Goal: Task Accomplishment & Management: Complete application form

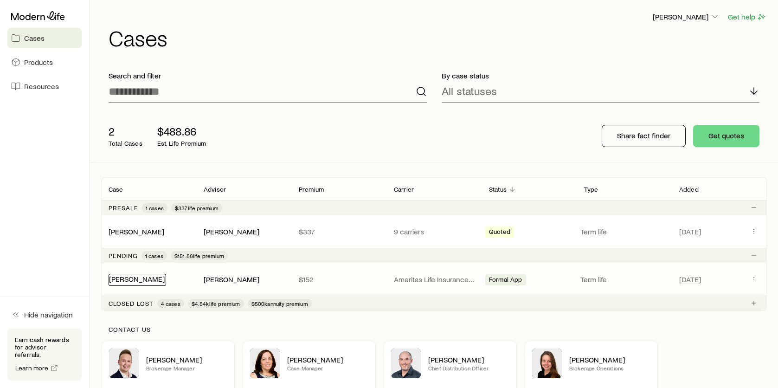
click at [129, 277] on link "[PERSON_NAME]" at bounding box center [137, 278] width 56 height 9
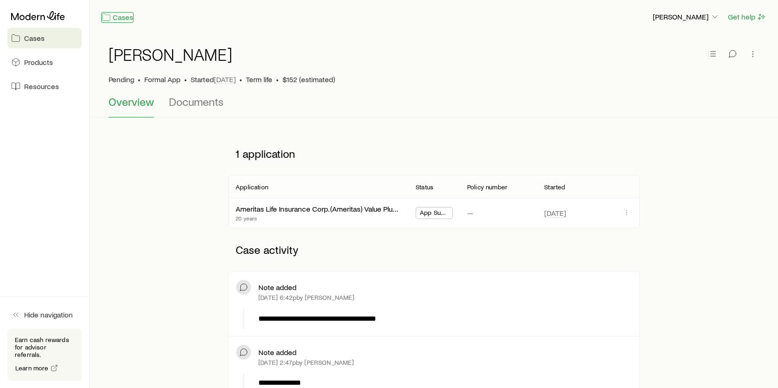
click at [113, 15] on link "Cases" at bounding box center [117, 17] width 32 height 11
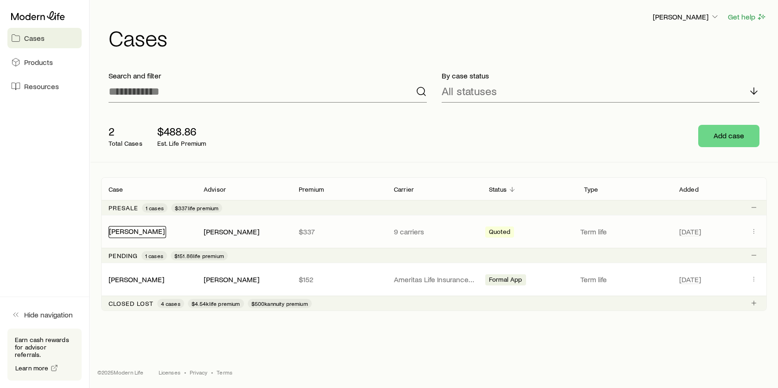
click at [147, 230] on link "[PERSON_NAME]" at bounding box center [137, 231] width 56 height 9
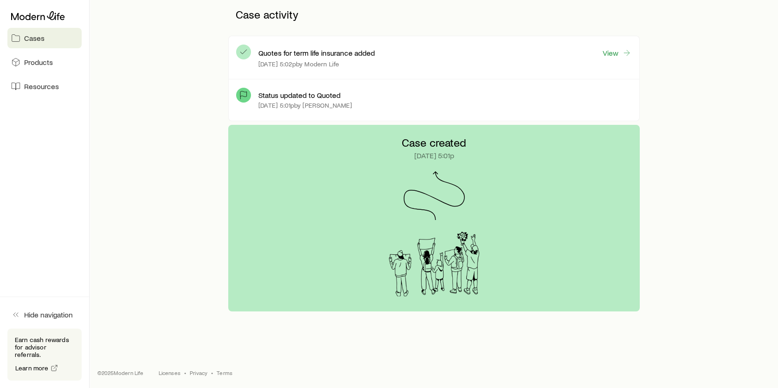
scroll to position [245, 0]
click at [621, 55] on link "View" at bounding box center [618, 52] width 30 height 11
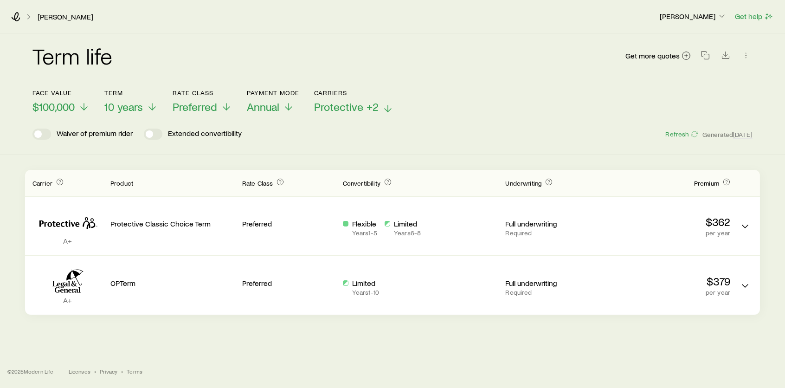
click at [360, 109] on span "Protective +2" at bounding box center [346, 106] width 65 height 13
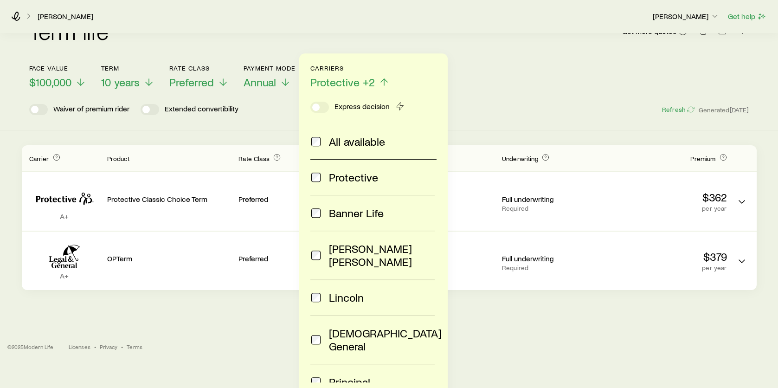
scroll to position [71, 0]
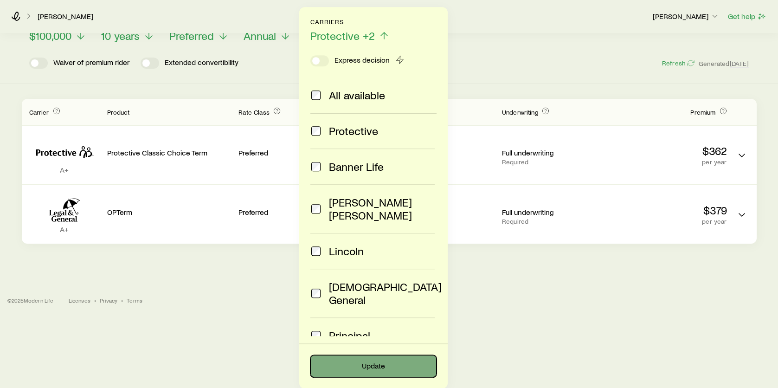
click at [376, 366] on button "Update" at bounding box center [374, 366] width 126 height 22
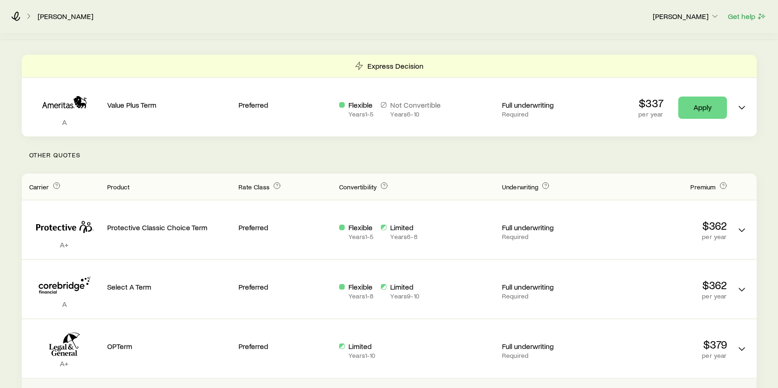
scroll to position [109, 0]
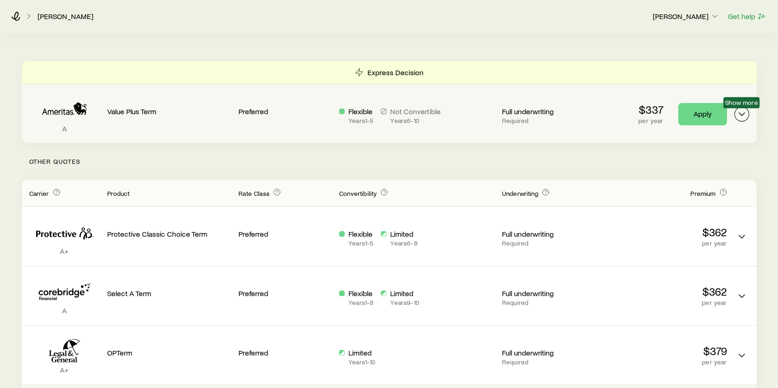
click at [741, 110] on icon "Term quotes" at bounding box center [742, 114] width 11 height 11
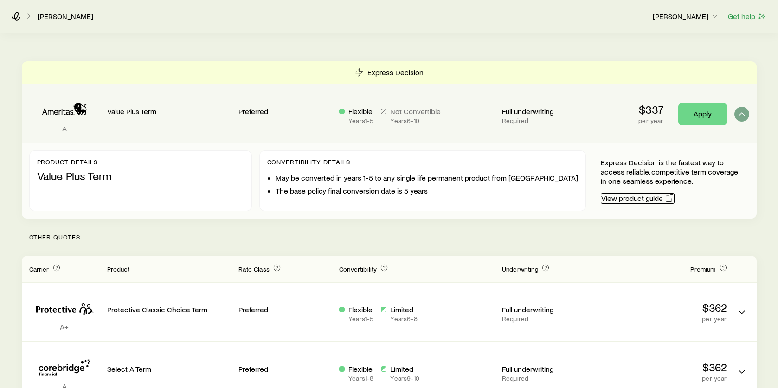
click at [630, 198] on link "View product guide" at bounding box center [638, 198] width 74 height 11
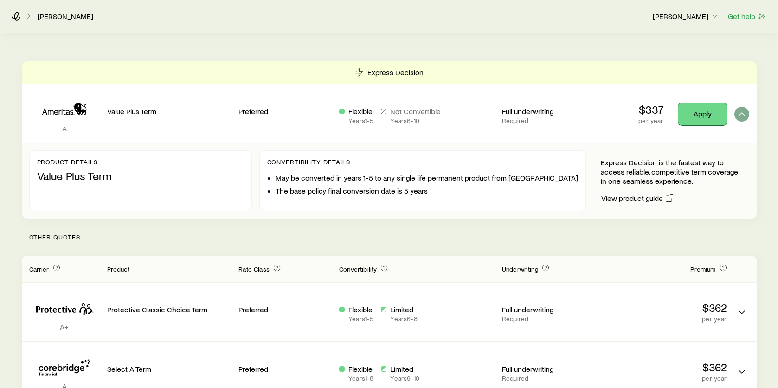
click at [705, 117] on link "Apply" at bounding box center [703, 114] width 49 height 22
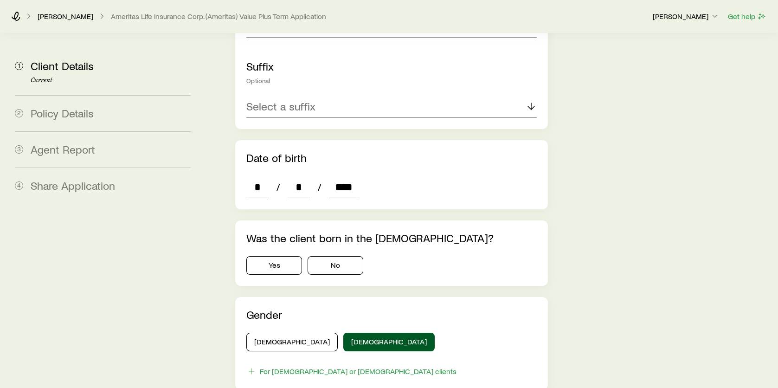
scroll to position [371, 0]
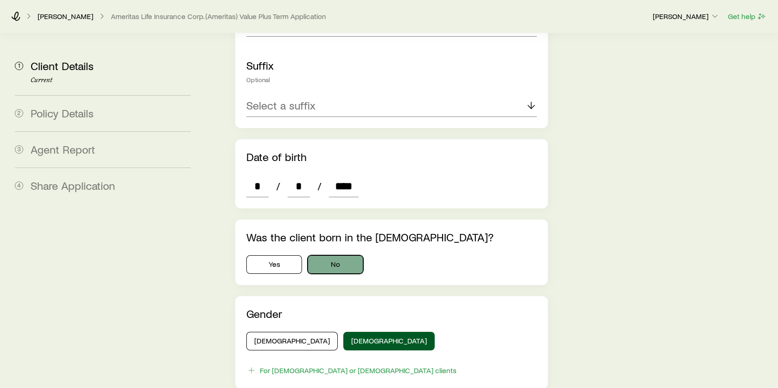
click at [323, 255] on button "No" at bounding box center [336, 264] width 56 height 19
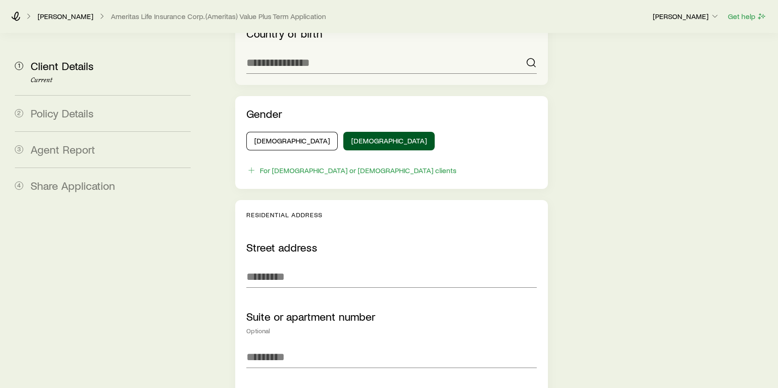
scroll to position [650, 0]
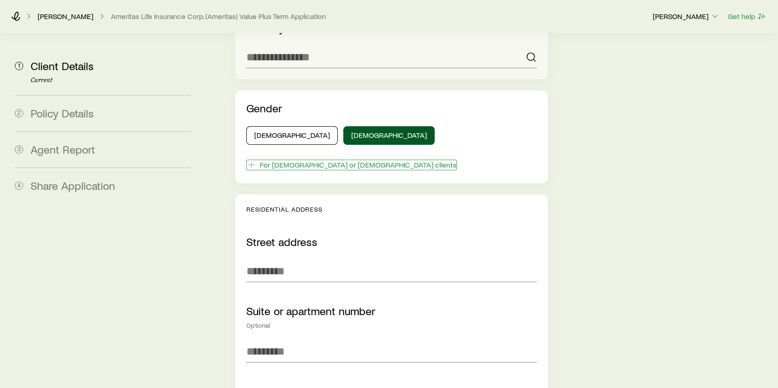
click at [248, 160] on icon "button" at bounding box center [251, 164] width 9 height 9
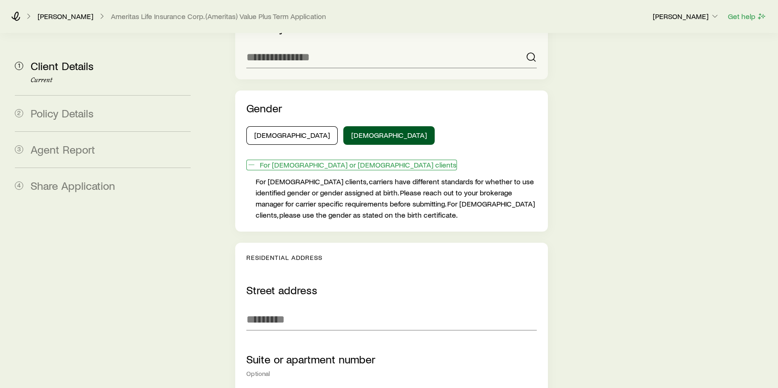
click at [254, 160] on icon "button" at bounding box center [251, 164] width 9 height 9
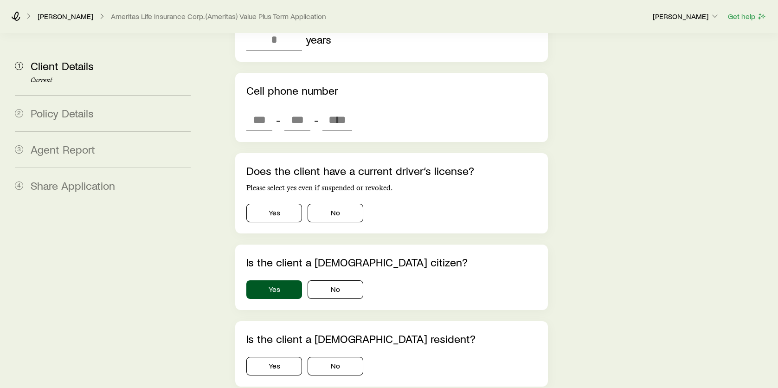
scroll to position [1253, 0]
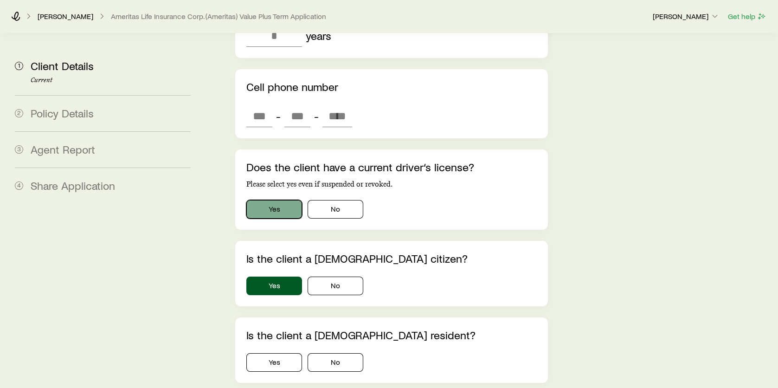
click at [269, 200] on button "Yes" at bounding box center [274, 209] width 56 height 19
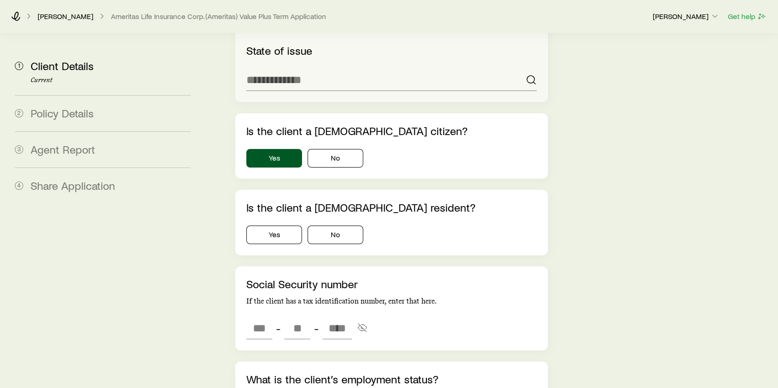
scroll to position [1532, 0]
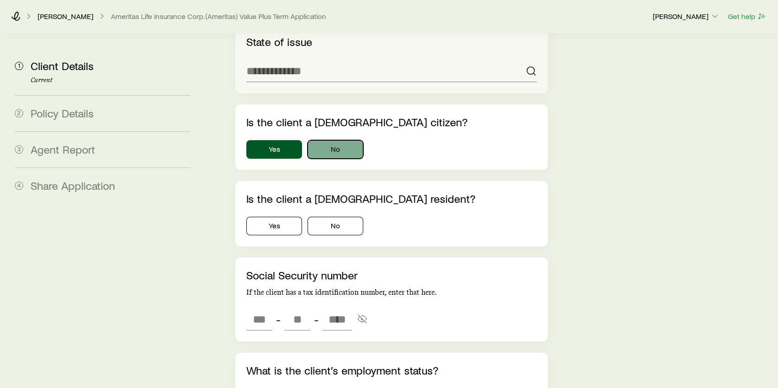
click at [330, 140] on button "No" at bounding box center [336, 149] width 56 height 19
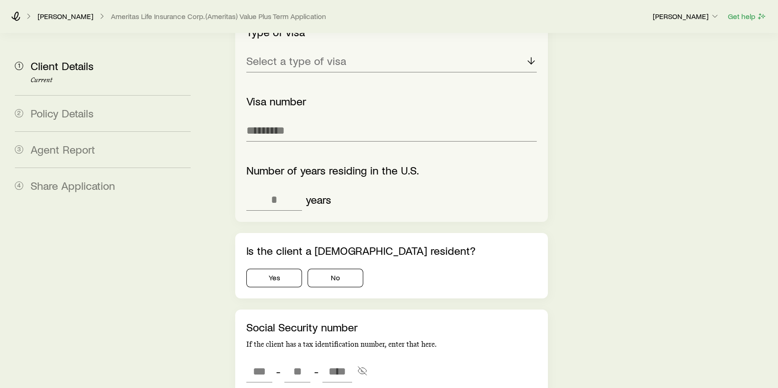
scroll to position [1764, 0]
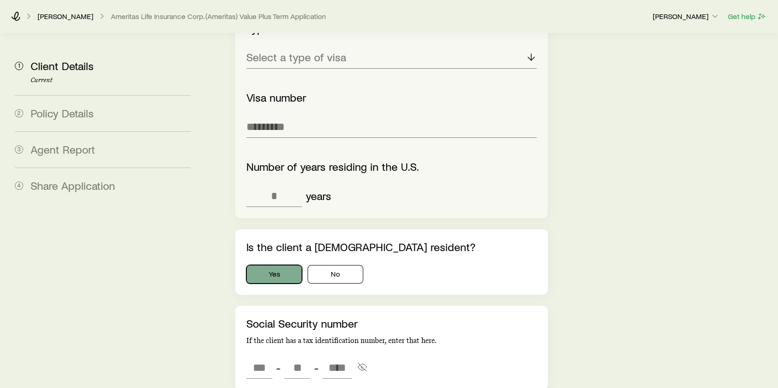
click at [292, 265] on button "Yes" at bounding box center [274, 274] width 56 height 19
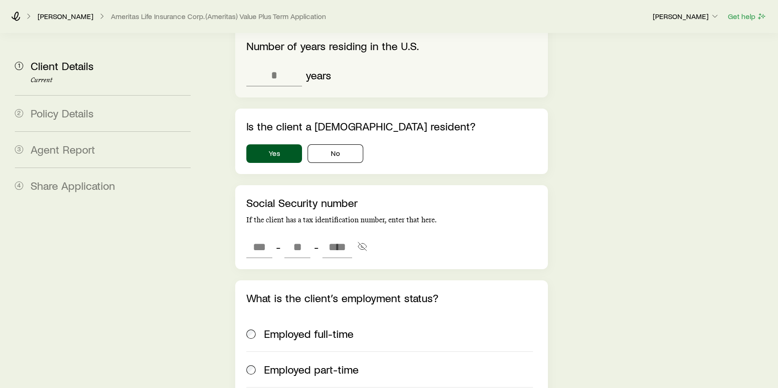
scroll to position [1857, 0]
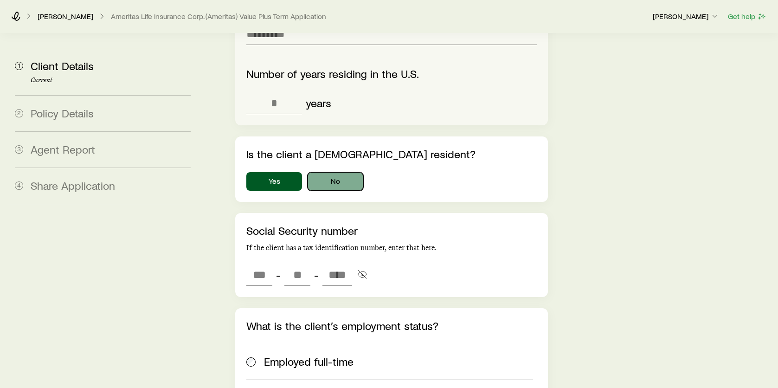
click at [347, 172] on button "No" at bounding box center [336, 181] width 56 height 19
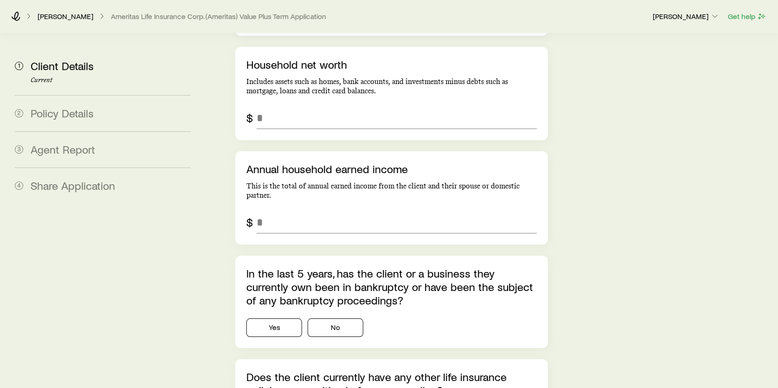
scroll to position [2739, 0]
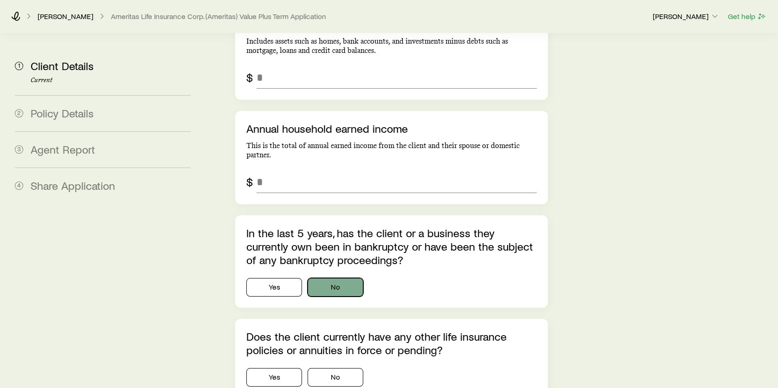
click at [350, 278] on button "No" at bounding box center [336, 287] width 56 height 19
drag, startPoint x: 347, startPoint y: 357, endPoint x: 506, endPoint y: 316, distance: 163.9
click at [348, 368] on button "No" at bounding box center [336, 377] width 56 height 19
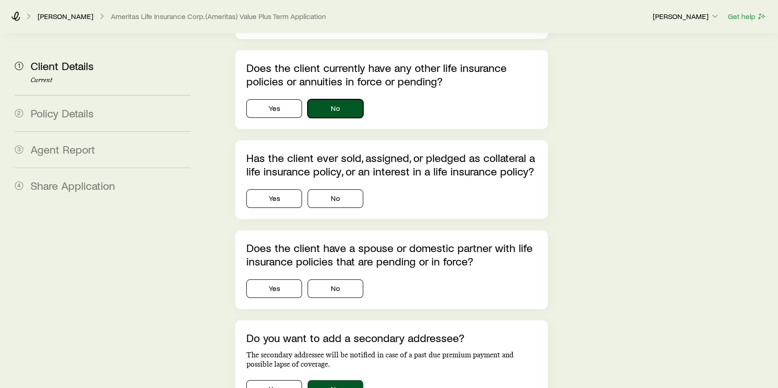
scroll to position [3017, 0]
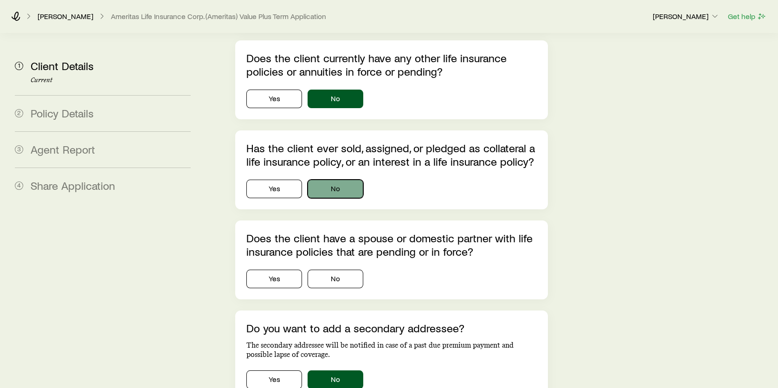
click at [353, 180] on button "No" at bounding box center [336, 189] width 56 height 19
click at [281, 270] on button "Yes" at bounding box center [274, 279] width 56 height 19
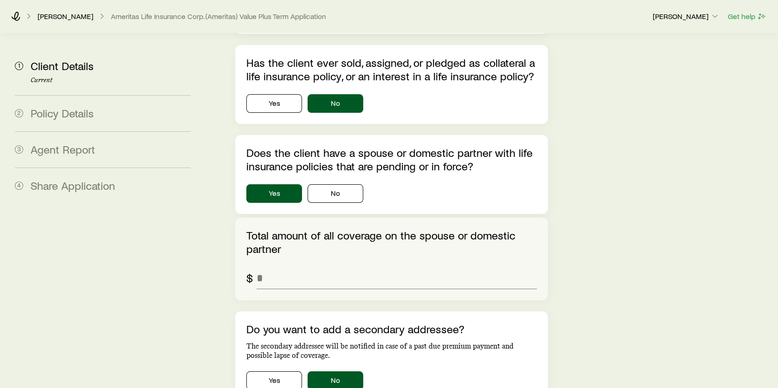
scroll to position [3110, 0]
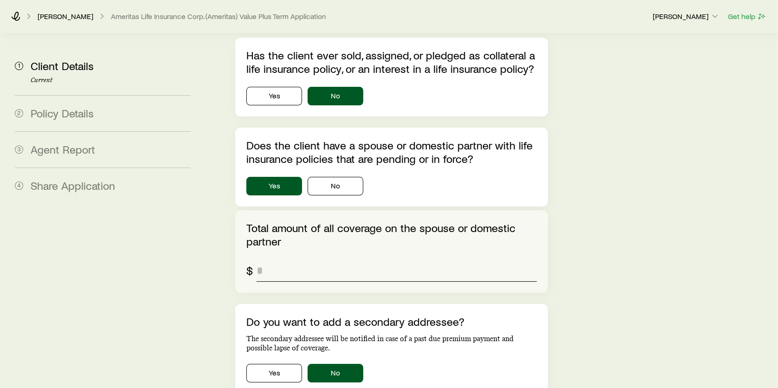
click at [295, 259] on input "pendingSpousalPolicies.totalAmountOfCoverage" at bounding box center [397, 270] width 280 height 22
type input "*******"
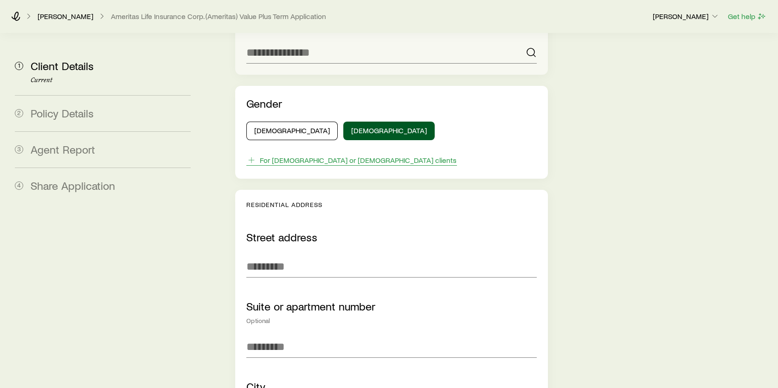
scroll to position [696, 0]
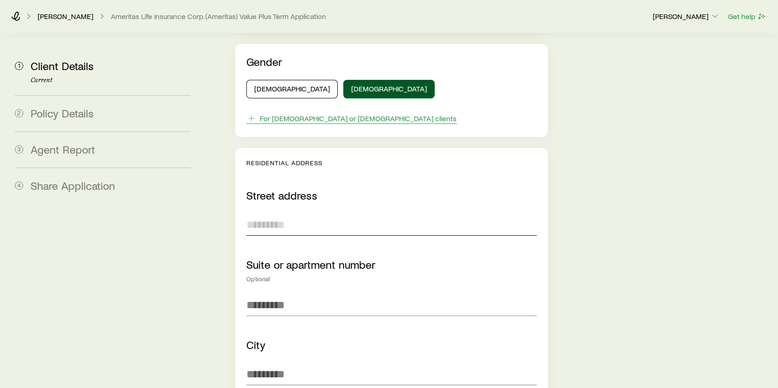
click at [252, 214] on input "Street address" at bounding box center [391, 225] width 291 height 22
type input "*"
drag, startPoint x: 236, startPoint y: 201, endPoint x: 221, endPoint y: 199, distance: 15.0
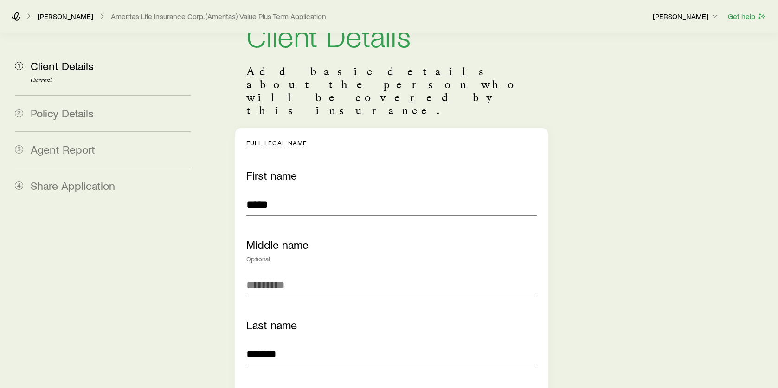
scroll to position [0, 0]
